Goal: Find specific page/section

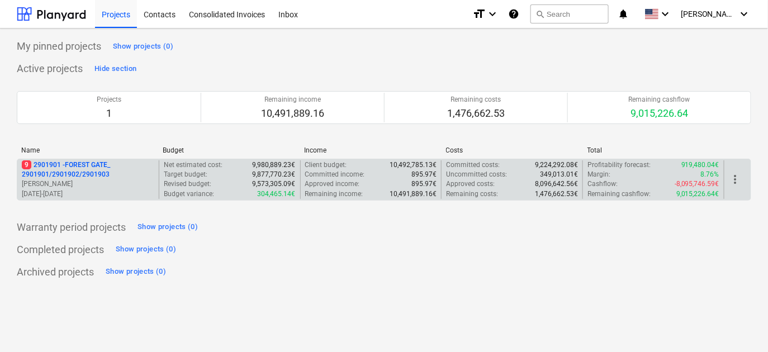
click at [73, 173] on p "9 2901901 - FOREST GATE_ 2901901/2901902/2901903" at bounding box center [88, 169] width 132 height 19
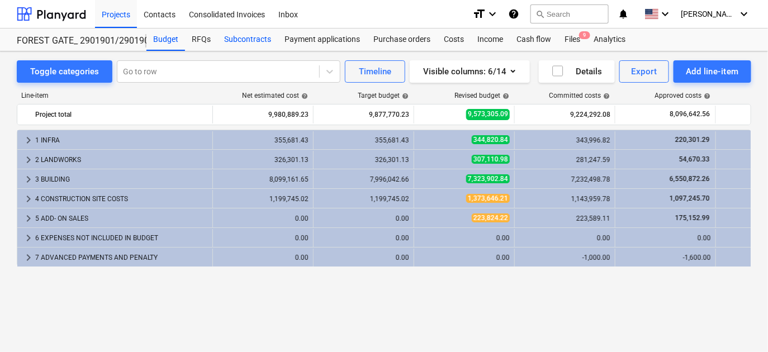
click at [264, 41] on div "Subcontracts" at bounding box center [247, 40] width 60 height 22
click at [243, 45] on div "Subcontracts" at bounding box center [247, 40] width 60 height 22
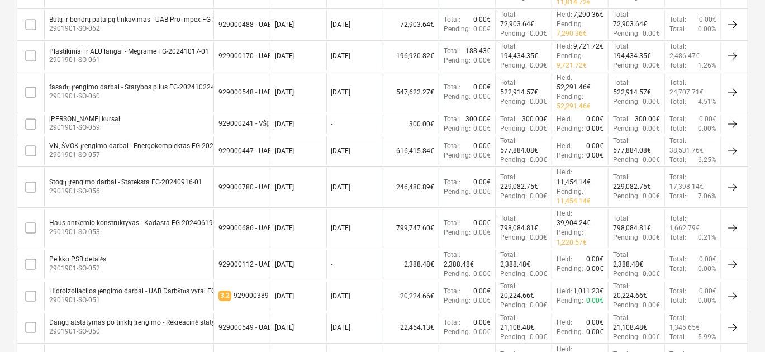
scroll to position [1460, 0]
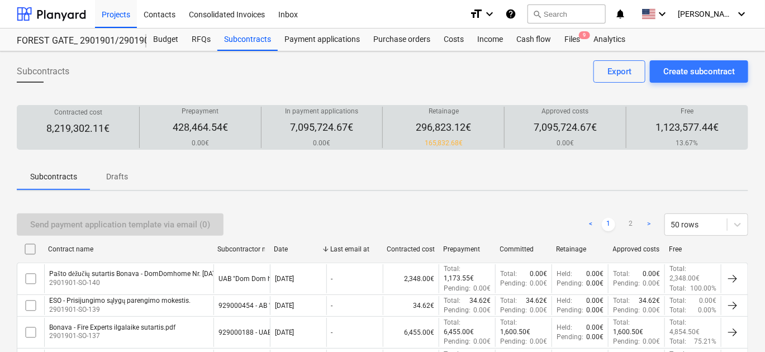
click at [121, 118] on div "Contracted cost 8,219,302.11€" at bounding box center [78, 128] width 113 height 40
